Goal: Task Accomplishment & Management: Manage account settings

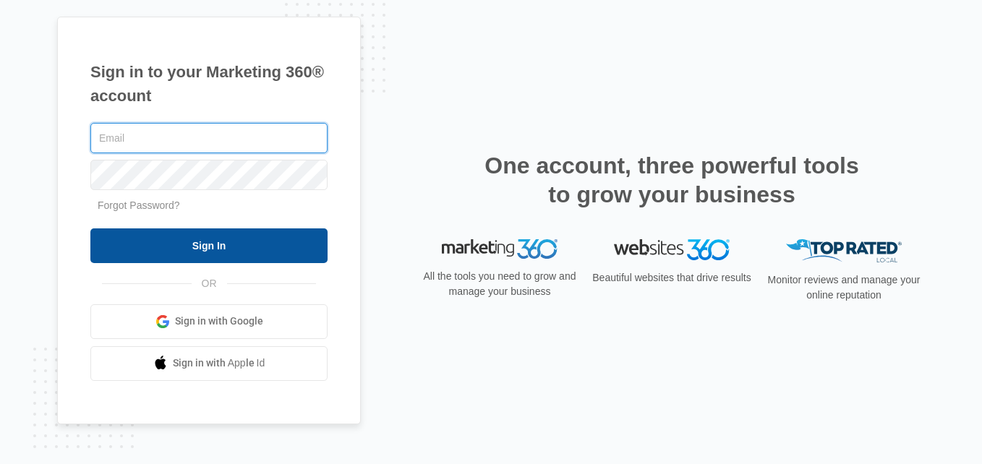
type input "[PERSON_NAME][EMAIL_ADDRESS][DOMAIN_NAME]"
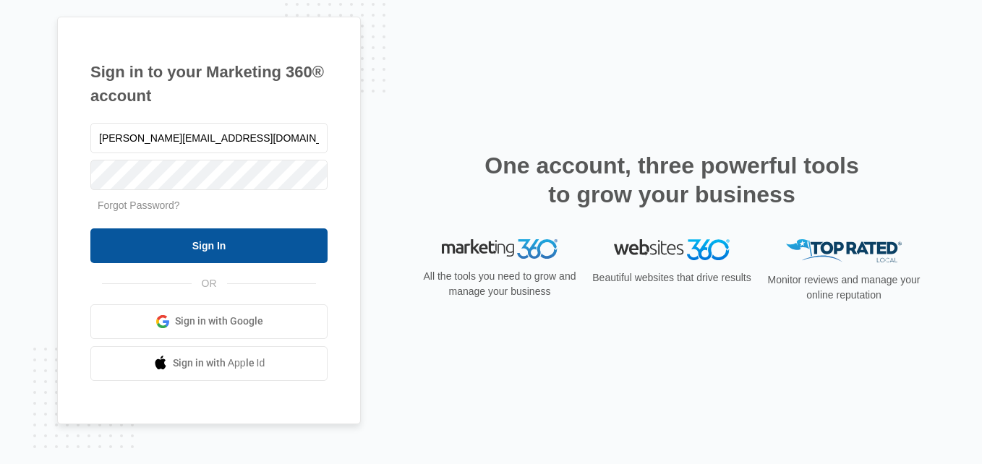
click at [164, 247] on input "Sign In" at bounding box center [208, 246] width 237 height 35
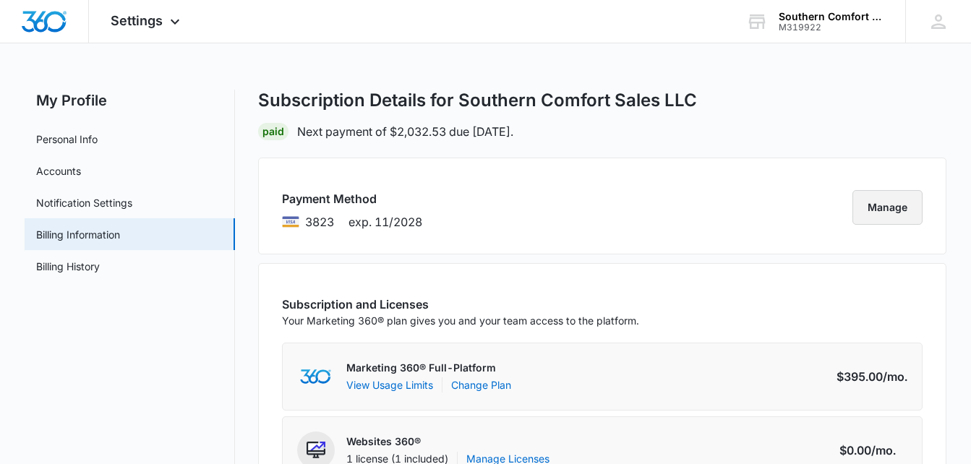
click at [884, 207] on button "Manage" at bounding box center [888, 207] width 70 height 35
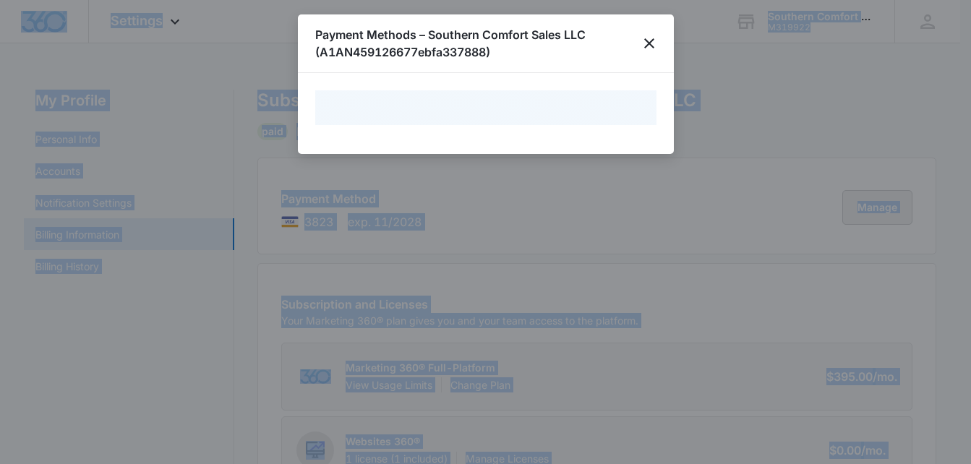
click at [884, 207] on div at bounding box center [485, 232] width 971 height 464
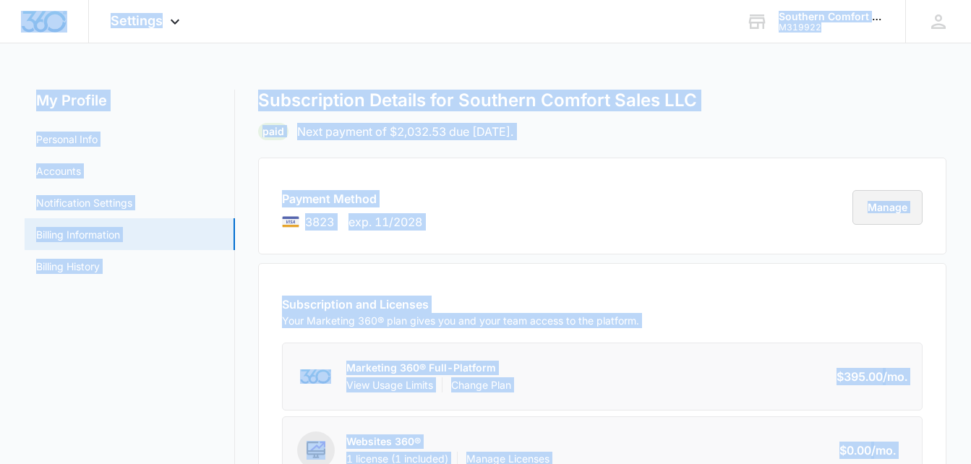
click at [884, 207] on button "Manage" at bounding box center [888, 207] width 70 height 35
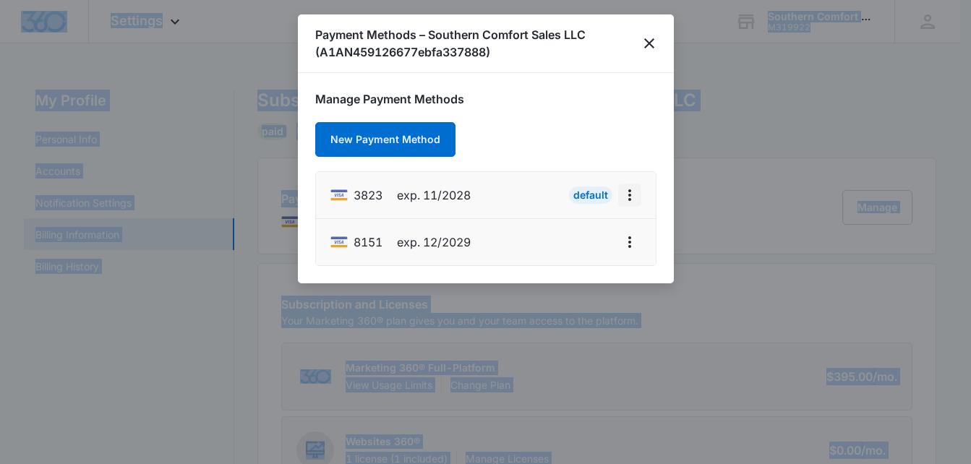
click at [626, 190] on icon "actions.viewMore" at bounding box center [629, 195] width 17 height 17
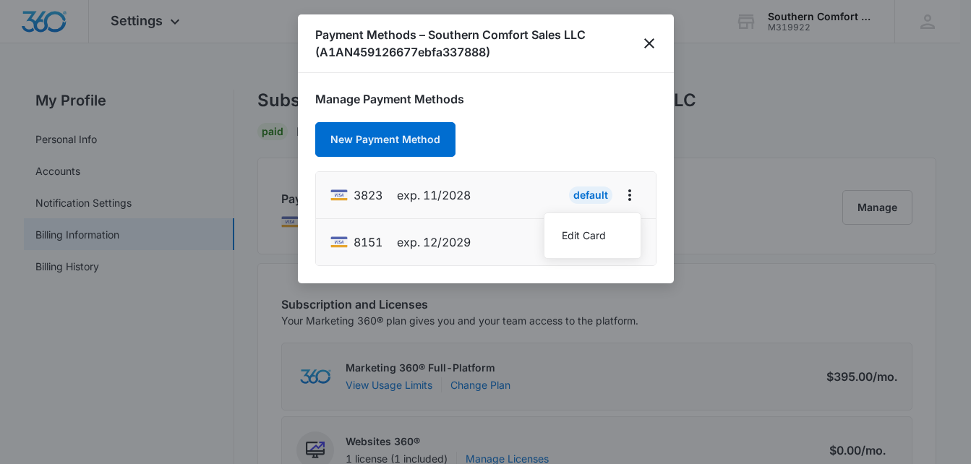
click at [558, 124] on div "Manage Payment Methods New Payment Method 3823 exp. 11/2028 Default Edit Card 8…" at bounding box center [485, 178] width 341 height 176
click at [647, 39] on icon "close" at bounding box center [649, 43] width 17 height 17
